Goal: Task Accomplishment & Management: Use online tool/utility

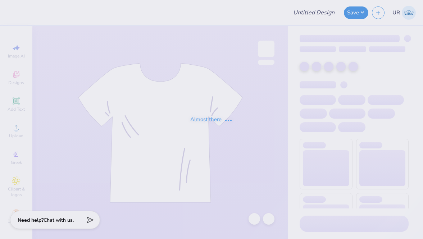
type input "Merch for the wellness society at scared heart uni"
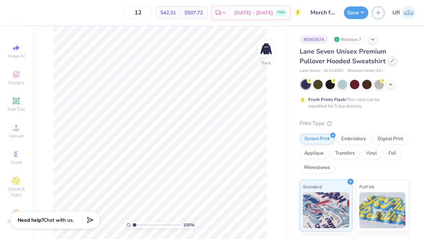
click at [392, 62] on icon at bounding box center [393, 61] width 4 height 4
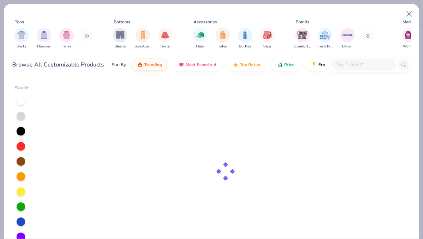
click at [340, 69] on div at bounding box center [364, 65] width 65 height 12
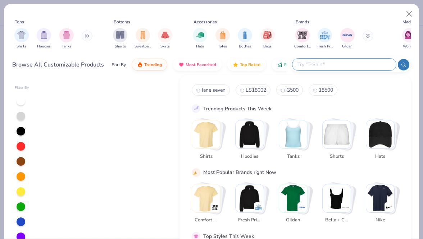
paste input "G185"
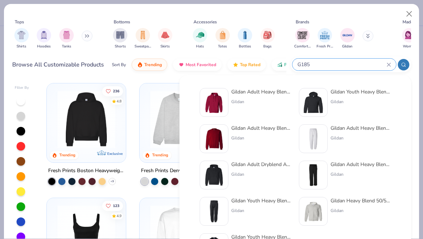
type input "G185"
click at [247, 100] on div "Gildan" at bounding box center [261, 102] width 60 height 6
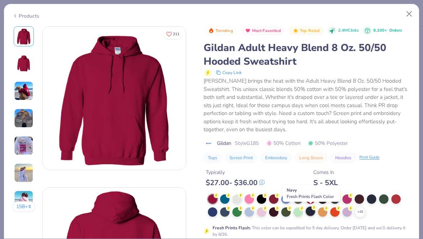
click at [312, 210] on icon at bounding box center [314, 208] width 5 height 5
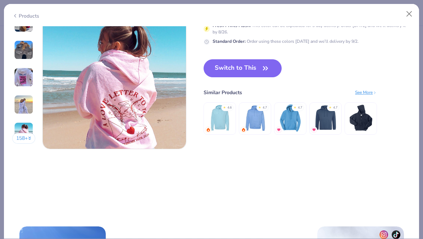
scroll to position [985, 0]
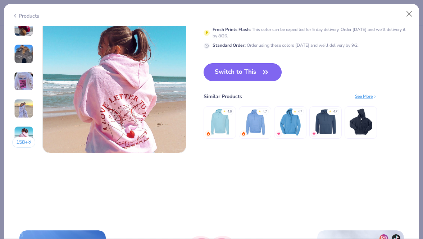
click at [250, 72] on button "Switch to This" at bounding box center [243, 72] width 78 height 18
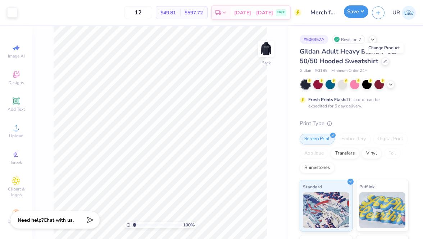
click at [360, 16] on button "Save" at bounding box center [356, 11] width 24 height 13
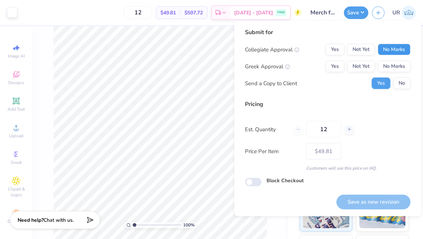
click at [400, 53] on button "No Marks" at bounding box center [394, 50] width 33 height 12
click at [328, 51] on button "Yes" at bounding box center [335, 50] width 19 height 12
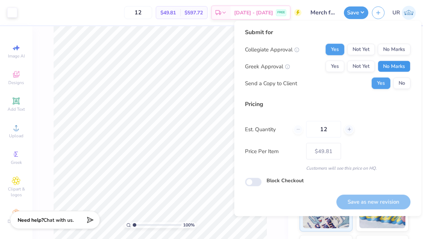
click at [398, 65] on button "No Marks" at bounding box center [394, 67] width 33 height 12
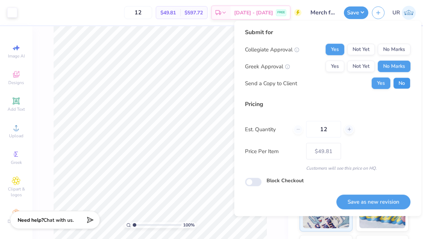
click at [398, 83] on button "No" at bounding box center [402, 84] width 17 height 12
click at [378, 198] on button "Save as new revision" at bounding box center [374, 202] width 74 height 15
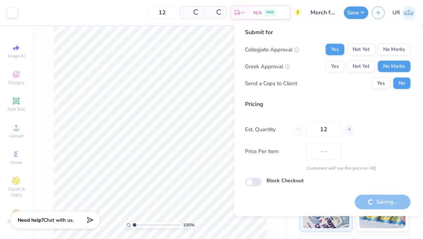
type input "$49.81"
